Goal: Transaction & Acquisition: Purchase product/service

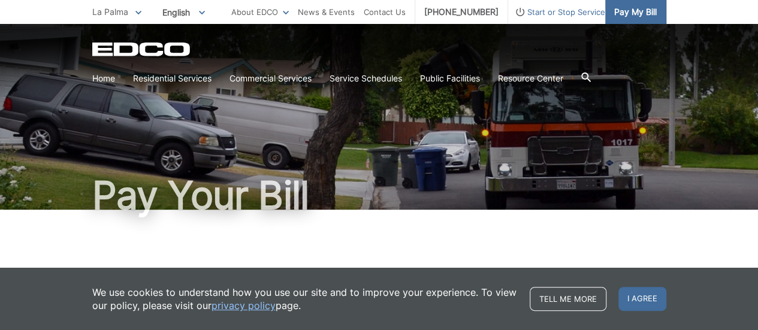
click at [647, 8] on span "Pay My Bill" at bounding box center [635, 11] width 43 height 13
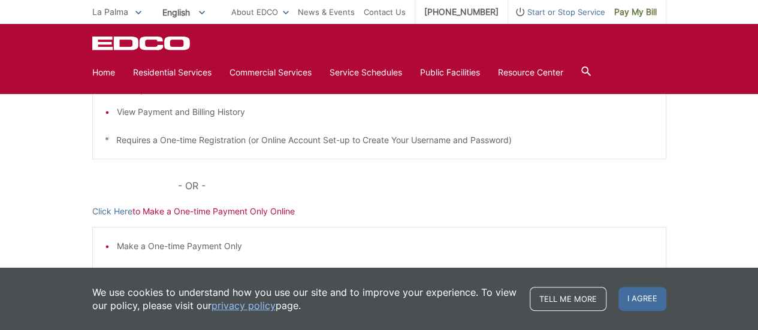
scroll to position [302, 0]
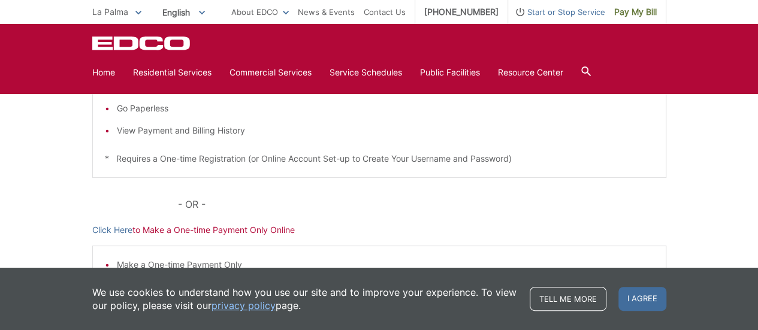
click at [232, 225] on p "Click Here to Make a One-time Payment Only Online" at bounding box center [379, 229] width 574 height 13
click at [231, 231] on p "Click Here to Make a One-time Payment Only Online" at bounding box center [379, 229] width 574 height 13
click at [370, 202] on p "- OR -" at bounding box center [421, 204] width 487 height 17
click at [111, 231] on link "Click Here" at bounding box center [112, 229] width 40 height 13
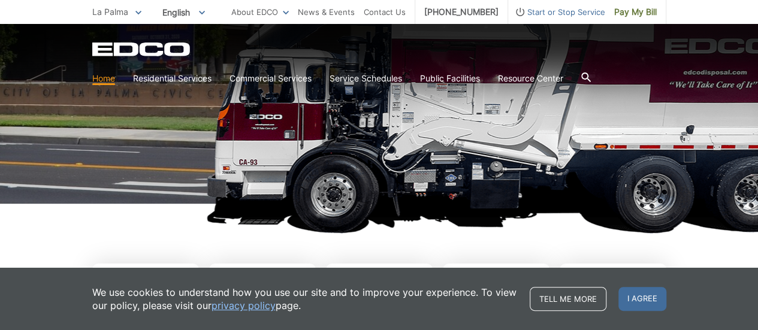
scroll to position [299, 0]
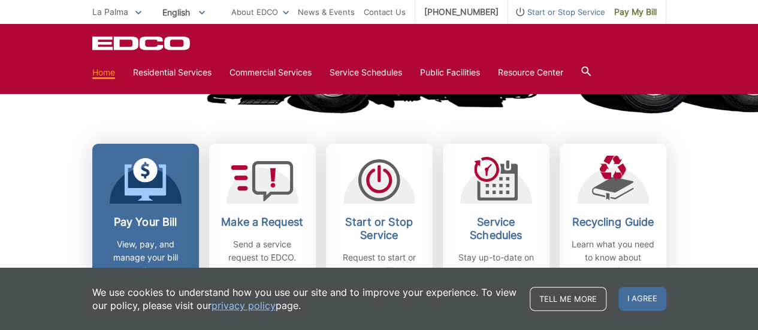
click at [157, 220] on h2 "Pay Your Bill" at bounding box center [145, 222] width 89 height 13
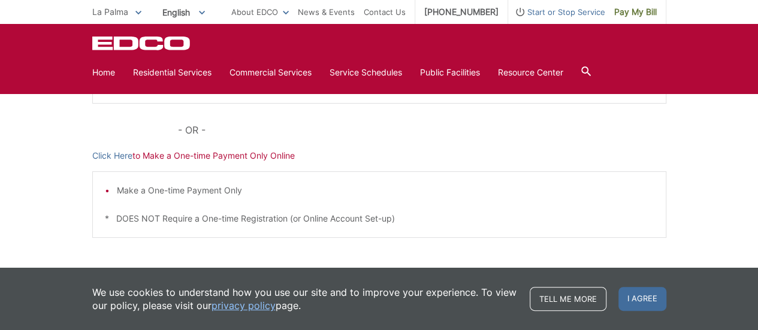
scroll to position [359, 0]
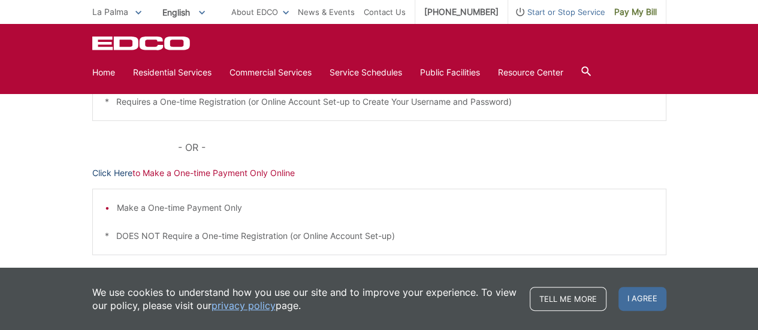
click at [107, 172] on link "Click Here" at bounding box center [112, 172] width 40 height 13
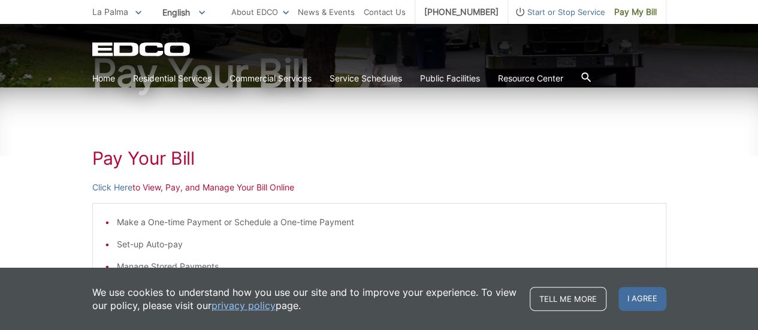
scroll to position [123, 0]
click at [111, 186] on link "Click Here" at bounding box center [112, 186] width 40 height 13
click at [126, 189] on link "Click Here" at bounding box center [112, 186] width 40 height 13
